Goal: Task Accomplishment & Management: Manage account settings

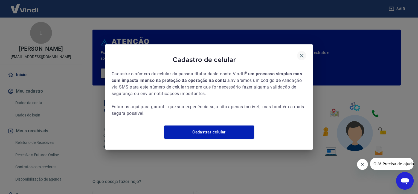
click at [304, 53] on icon "button" at bounding box center [301, 55] width 7 height 7
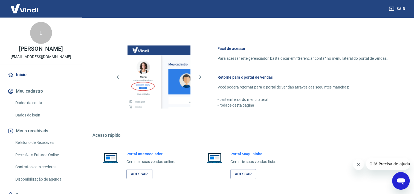
scroll to position [295, 0]
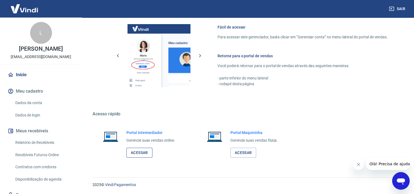
click at [137, 151] on link "Acessar" at bounding box center [139, 152] width 26 height 10
